Goal: Navigation & Orientation: Find specific page/section

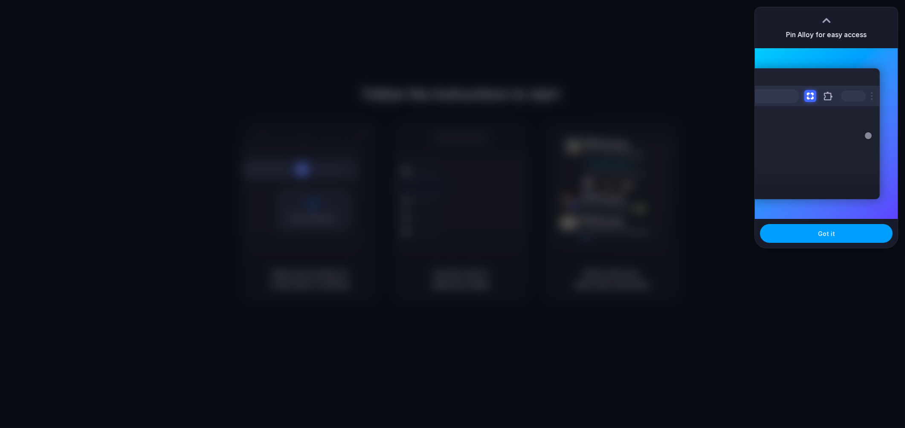
click at [832, 229] on span "Got it" at bounding box center [826, 233] width 17 height 9
